Goal: Find specific page/section: Find specific page/section

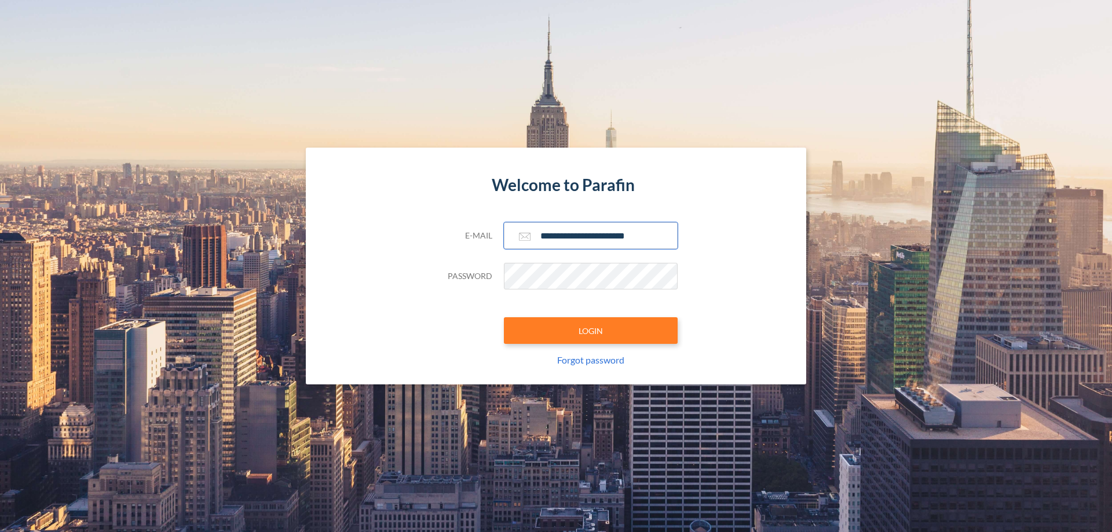
type input "**********"
click at [591, 331] on button "LOGIN" at bounding box center [591, 330] width 174 height 27
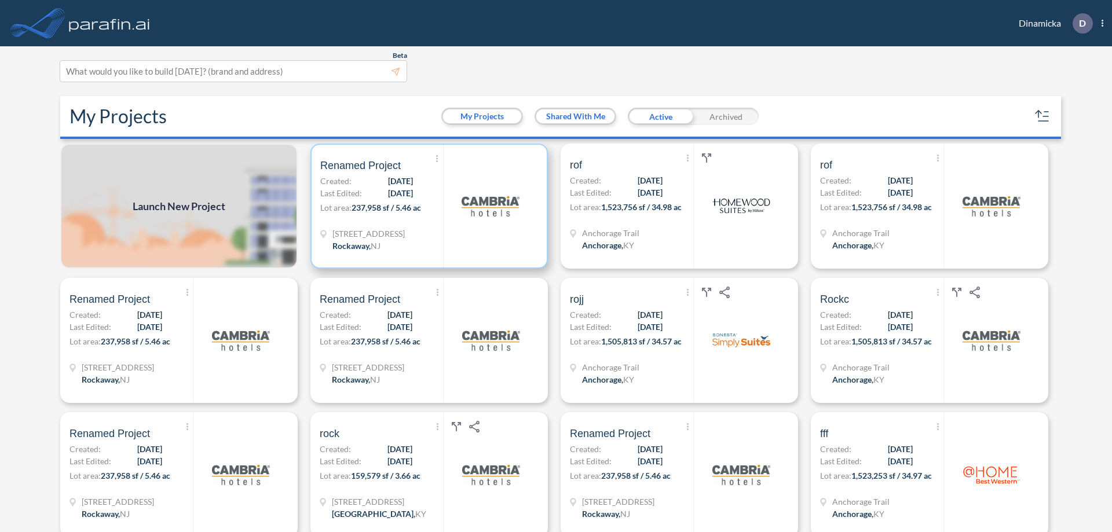
scroll to position [3, 0]
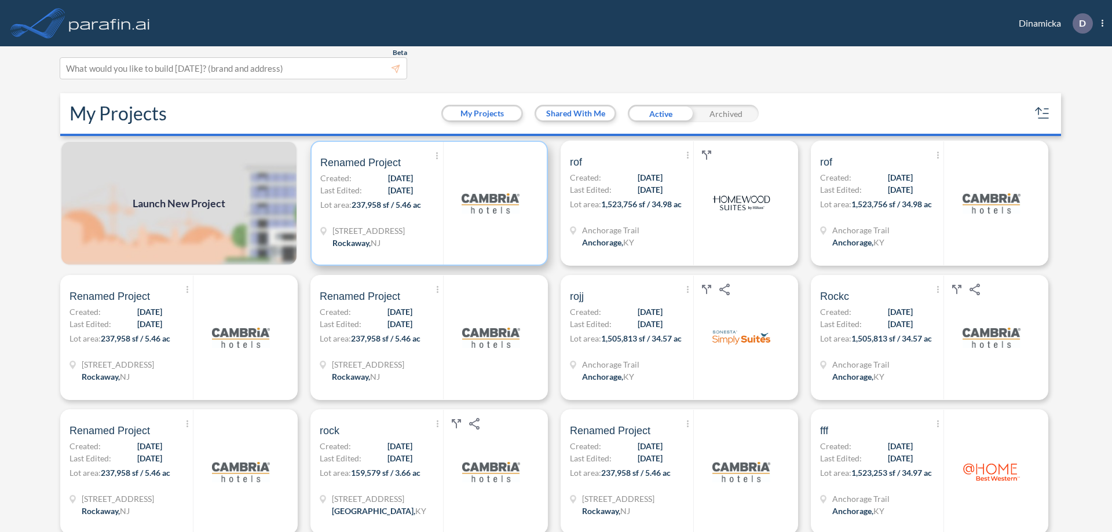
click at [427, 203] on p "Lot area: 237,958 sf / 5.46 ac" at bounding box center [381, 207] width 123 height 17
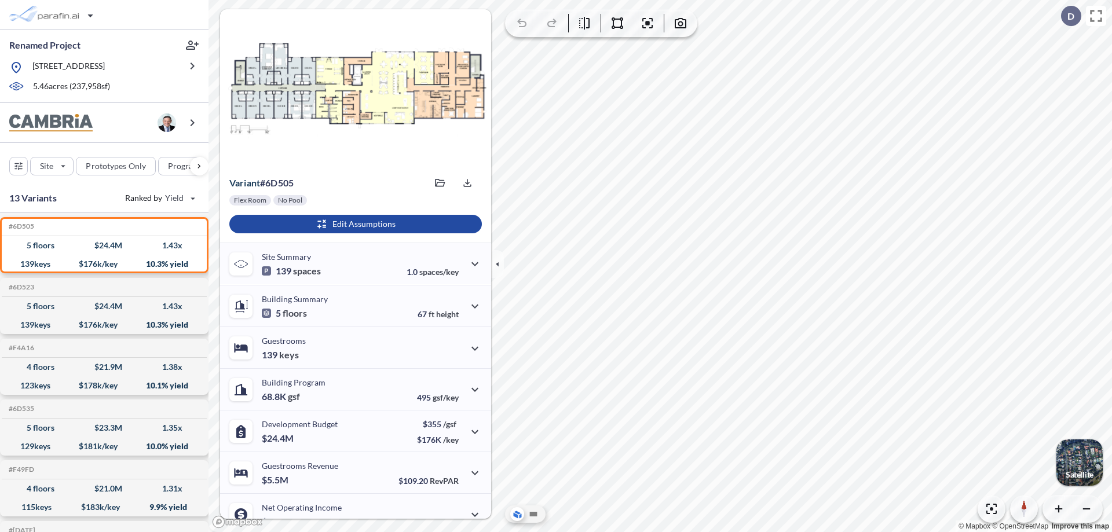
scroll to position [58, 0]
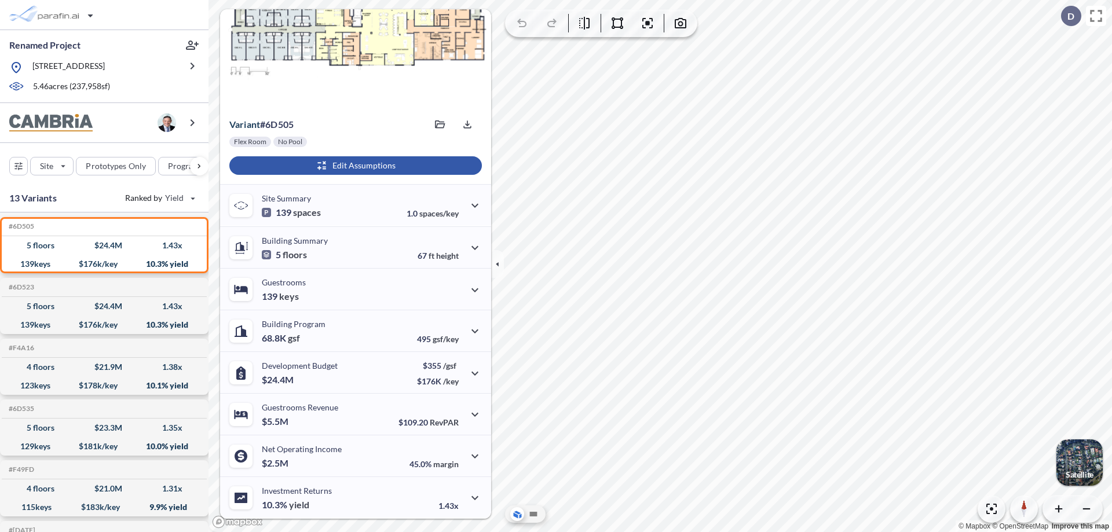
click at [354, 166] on div "button" at bounding box center [355, 165] width 252 height 19
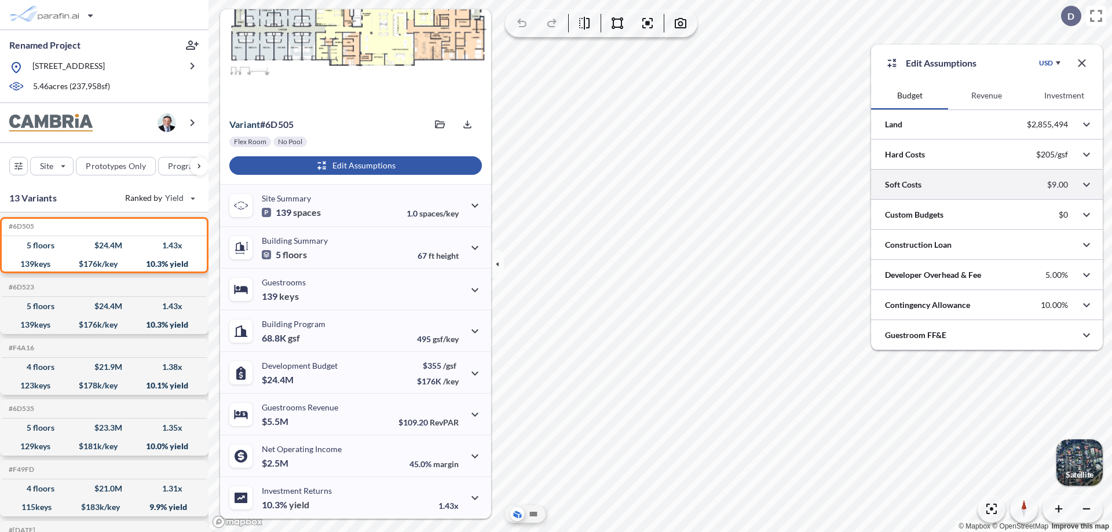
click at [987, 185] on div at bounding box center [987, 185] width 232 height 30
